Goal: Task Accomplishment & Management: Use online tool/utility

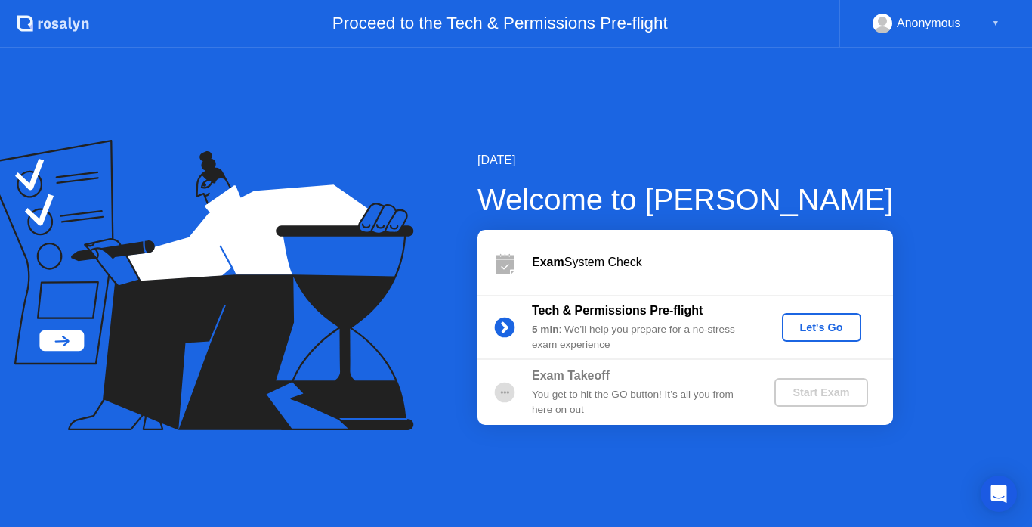
click at [827, 332] on div "Let's Go" at bounding box center [821, 327] width 67 height 12
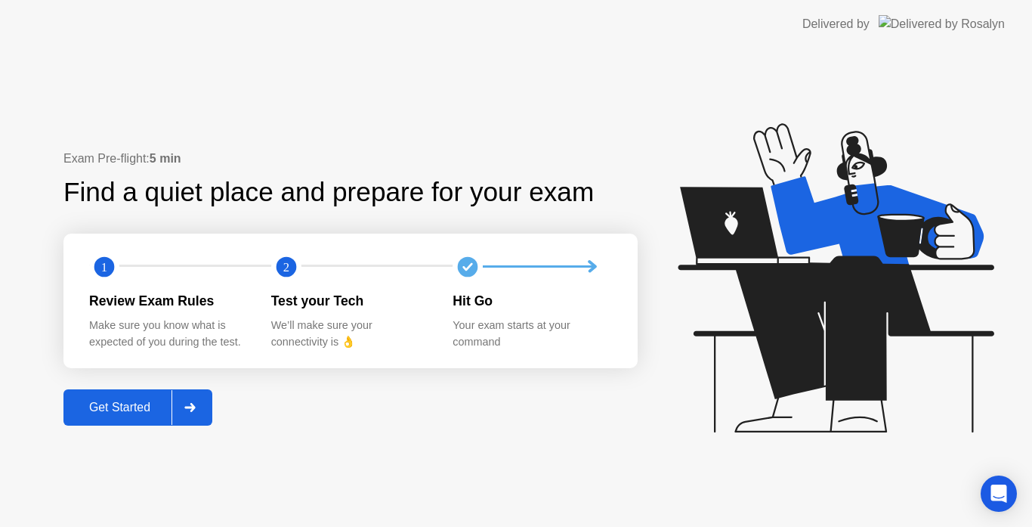
click at [124, 402] on div "Get Started" at bounding box center [119, 407] width 103 height 14
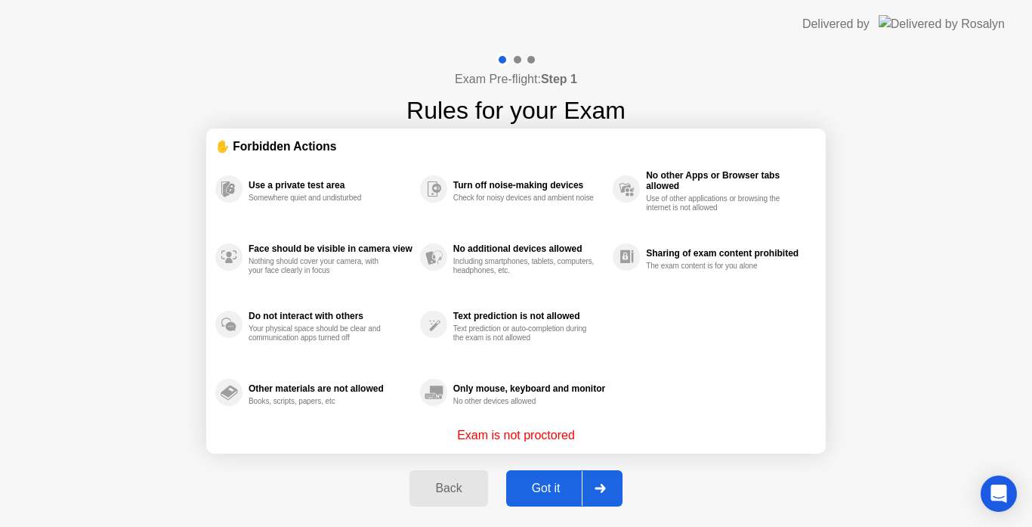
click at [550, 486] on div "Got it" at bounding box center [546, 488] width 71 height 14
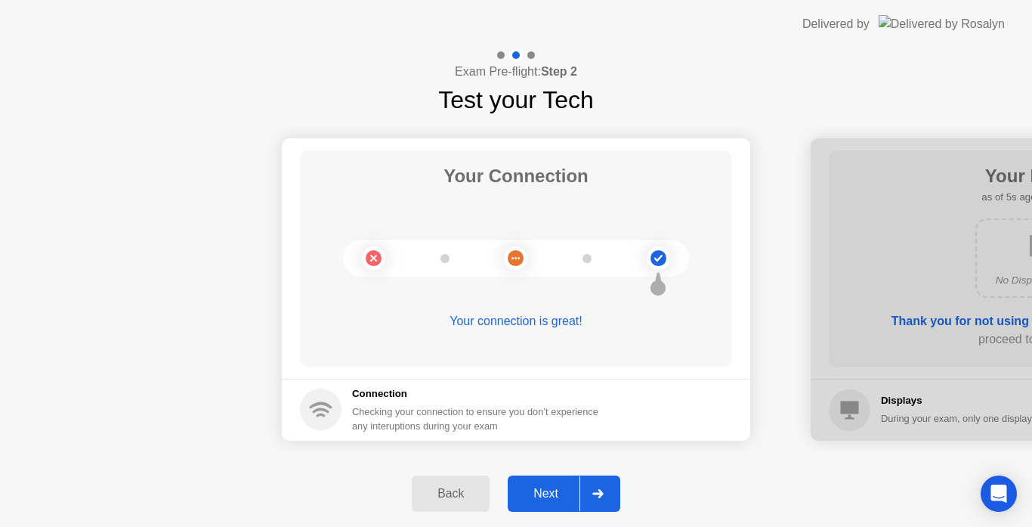
click at [550, 487] on div "Next" at bounding box center [545, 493] width 67 height 14
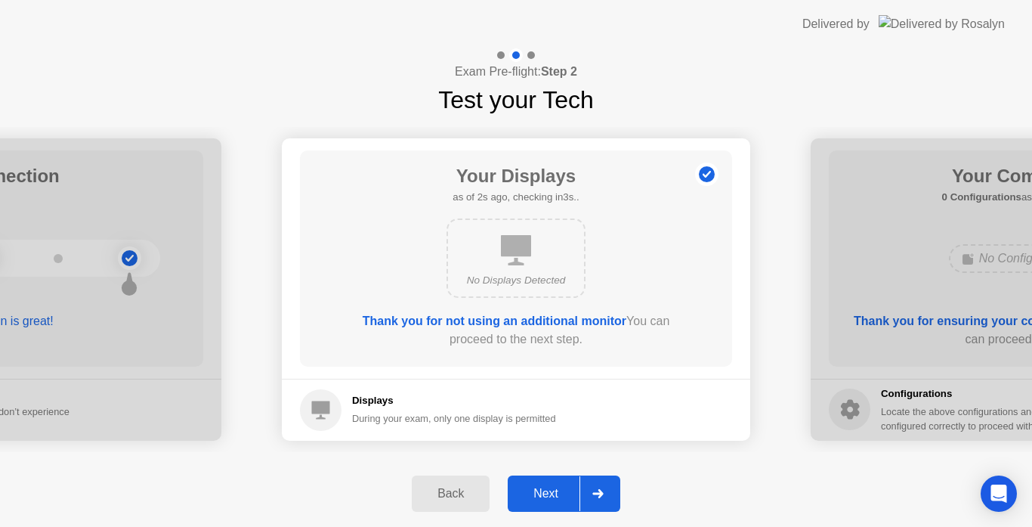
click at [550, 487] on div "Next" at bounding box center [545, 493] width 67 height 14
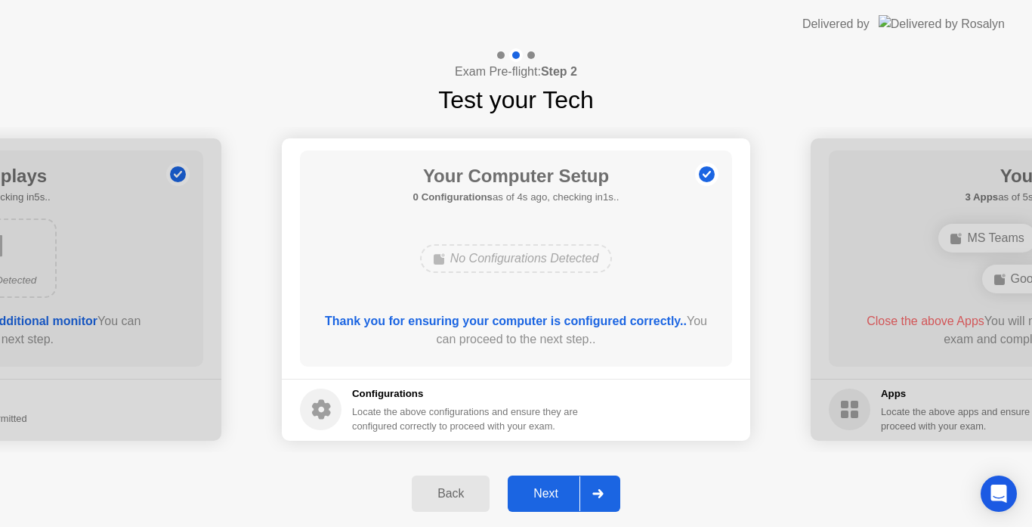
click at [550, 487] on div "Next" at bounding box center [545, 493] width 67 height 14
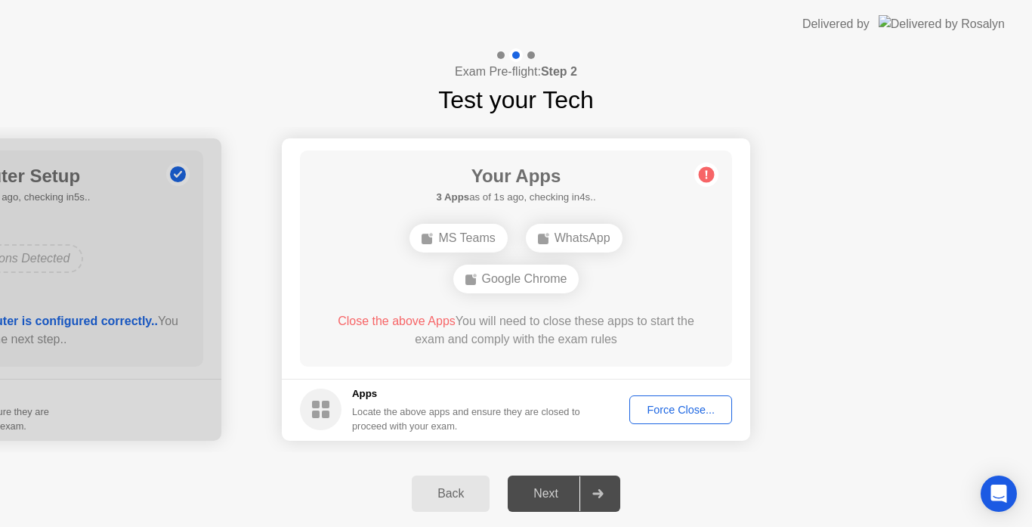
click at [696, 412] on div "Force Close..." at bounding box center [681, 409] width 92 height 12
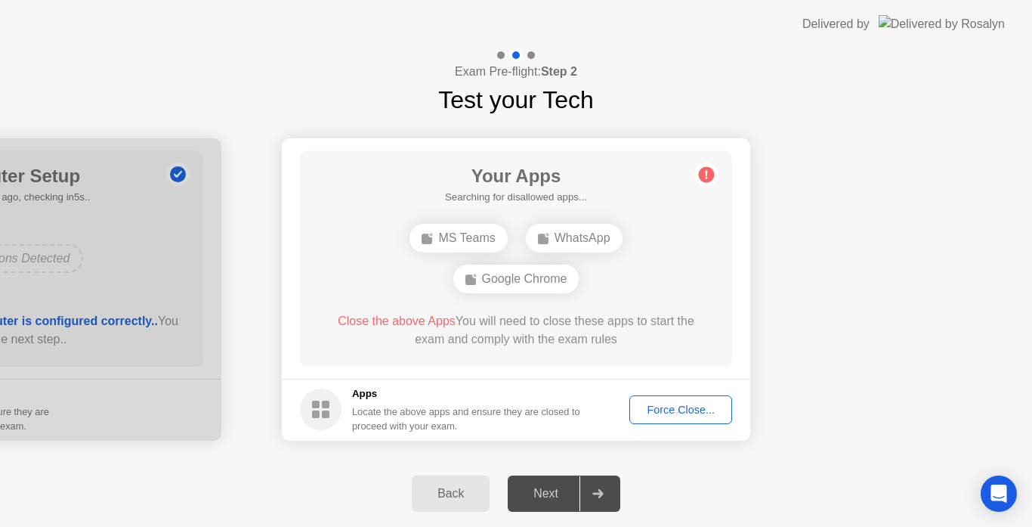
click at [678, 412] on div "Force Close..." at bounding box center [681, 409] width 92 height 12
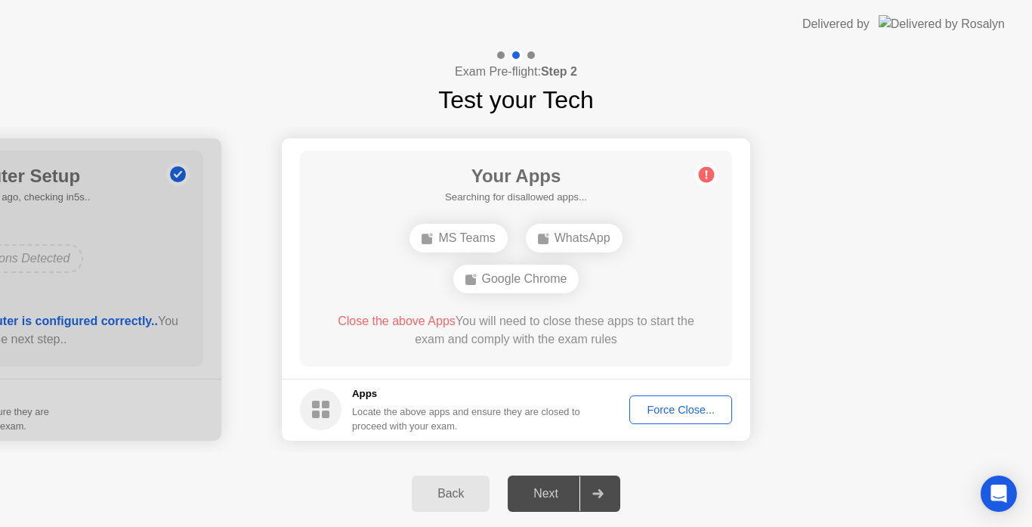
click at [461, 496] on div "Back" at bounding box center [450, 493] width 69 height 14
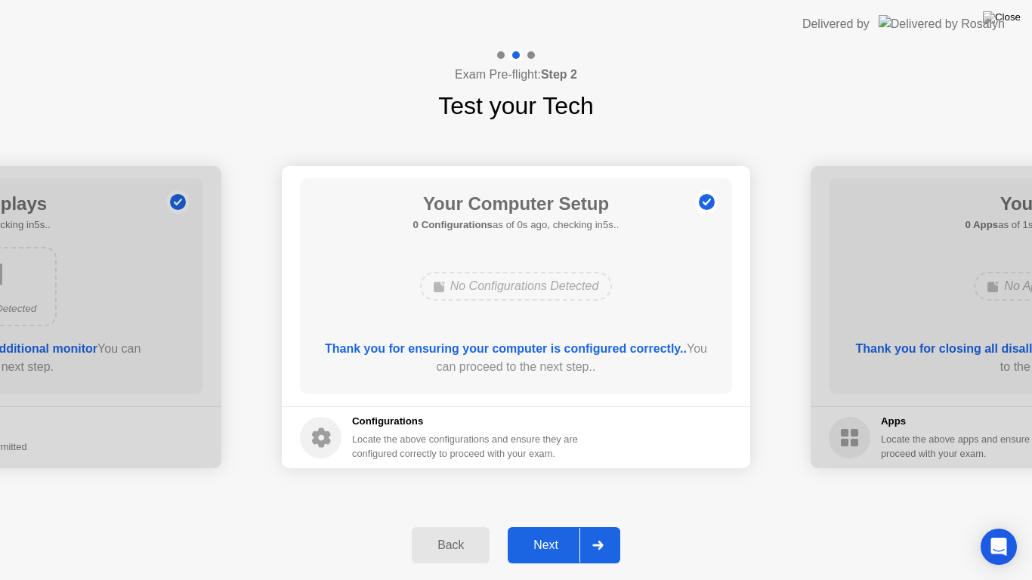
click at [540, 526] on div "Next" at bounding box center [545, 546] width 67 height 14
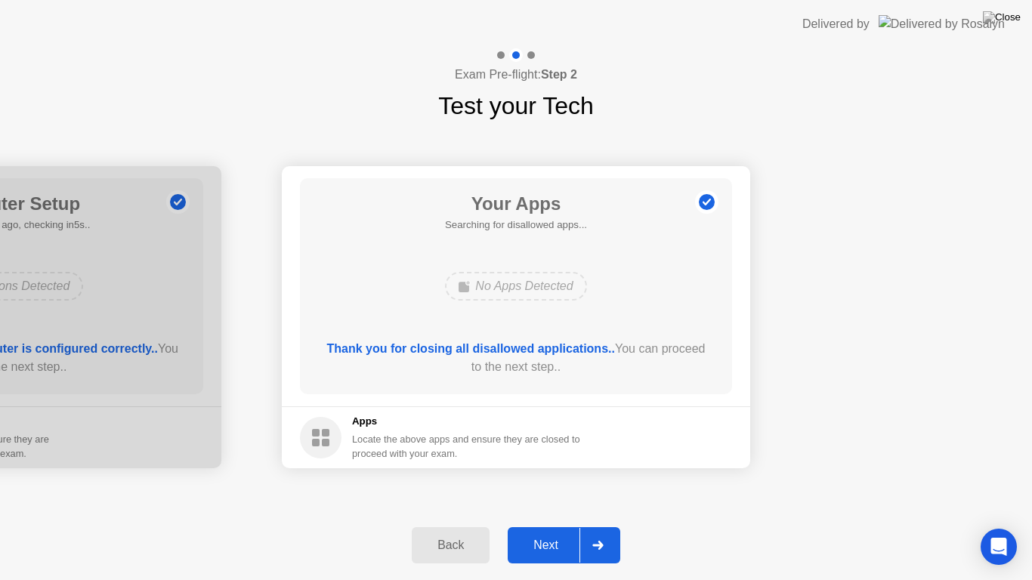
click at [541, 526] on div "Next" at bounding box center [545, 546] width 67 height 14
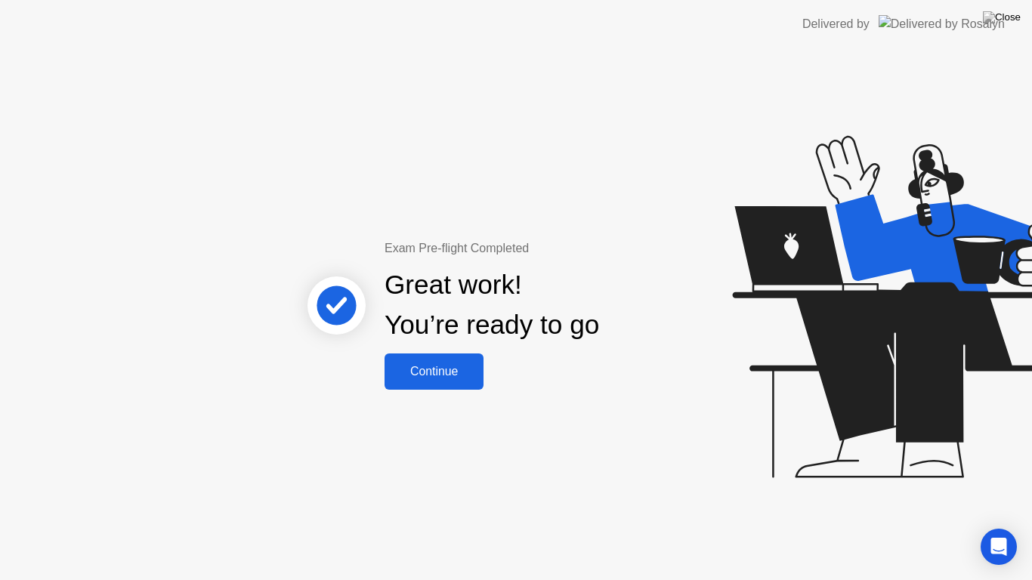
click at [450, 377] on div "Continue" at bounding box center [434, 372] width 90 height 14
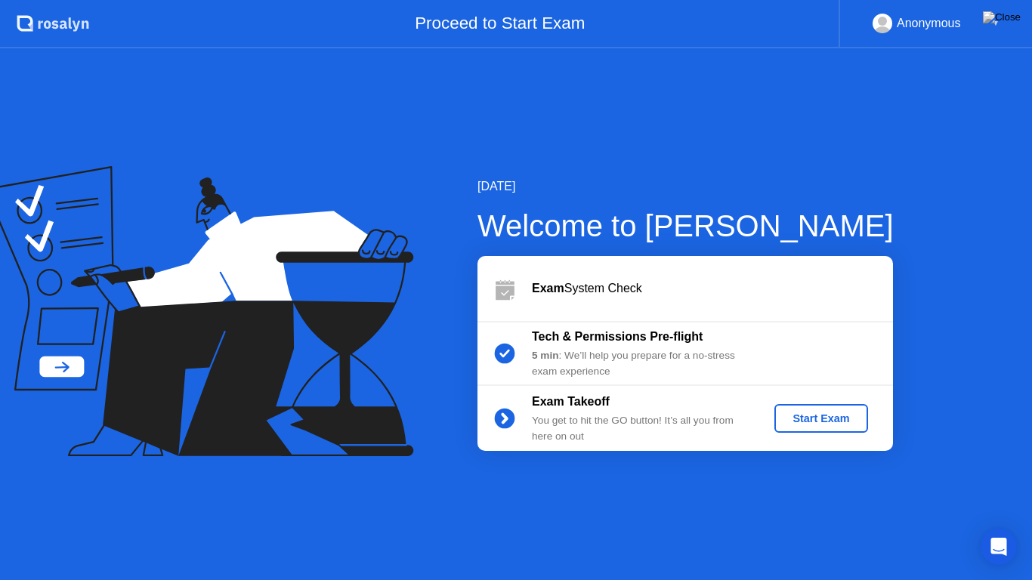
click at [803, 417] on div "Start Exam" at bounding box center [820, 418] width 81 height 12
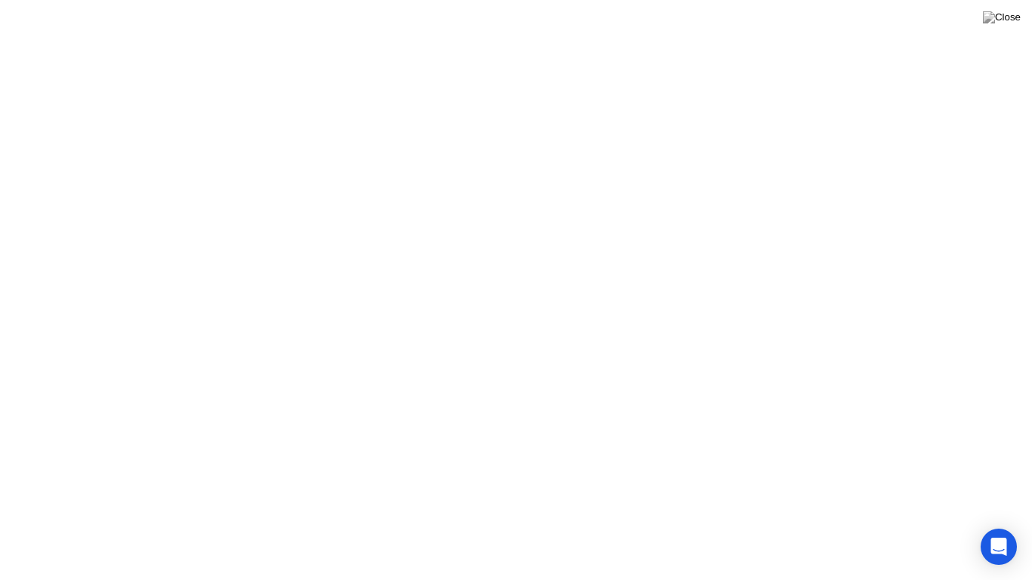
click div
click at [570, 526] on button "Exam Rules" at bounding box center [583, 556] width 80 height 14
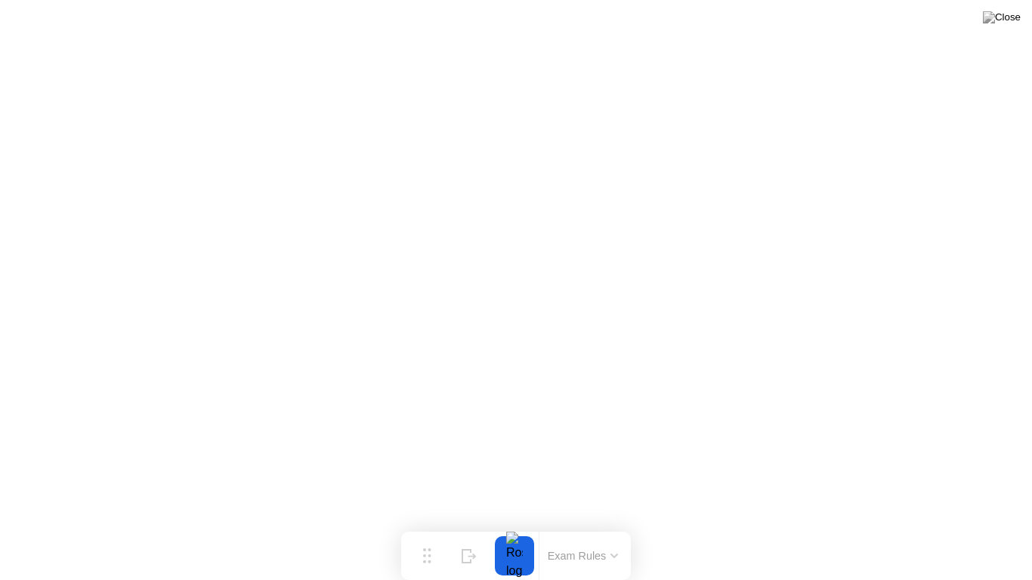
click at [1000, 26] on button at bounding box center [1001, 18] width 45 height 20
click at [429, 526] on div "Move" at bounding box center [427, 568] width 20 height 9
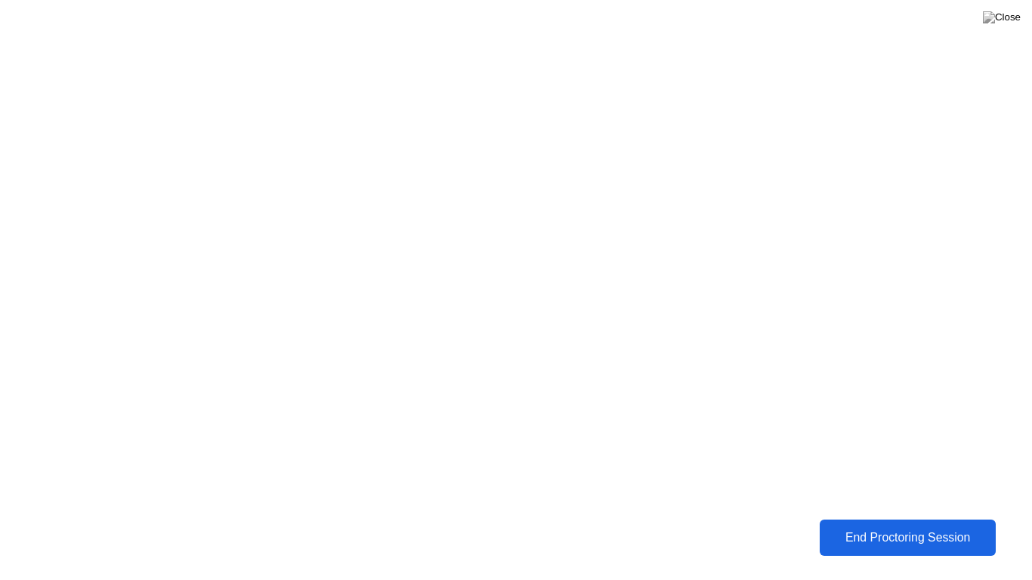
click at [904, 526] on div "End Proctoring Session" at bounding box center [907, 538] width 167 height 14
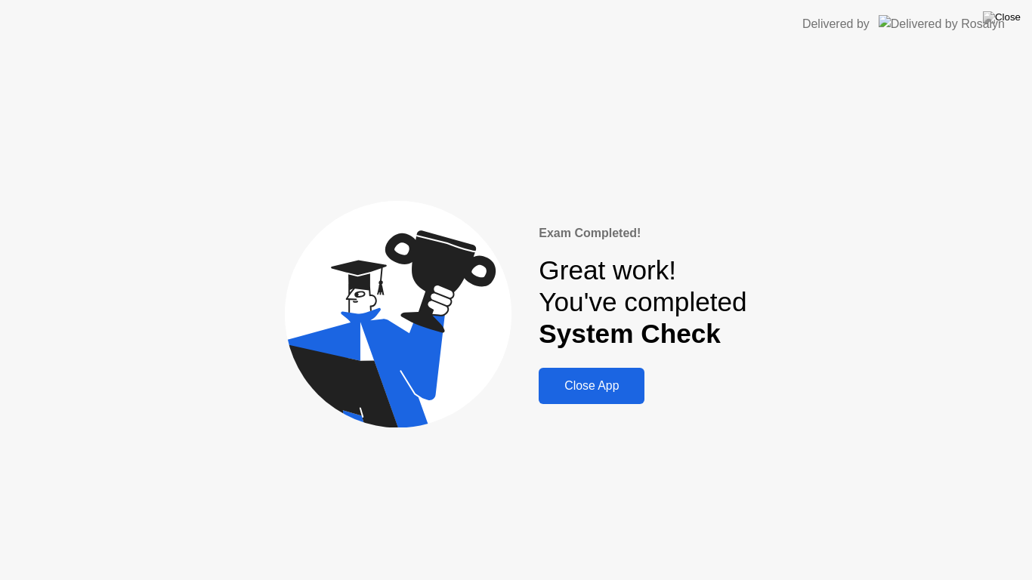
click at [593, 390] on div "Close App" at bounding box center [591, 386] width 97 height 14
